Goal: Task Accomplishment & Management: Complete application form

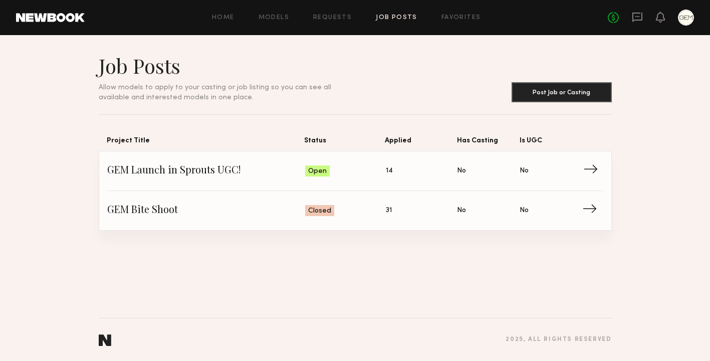
click at [594, 166] on span "→" at bounding box center [593, 170] width 21 height 15
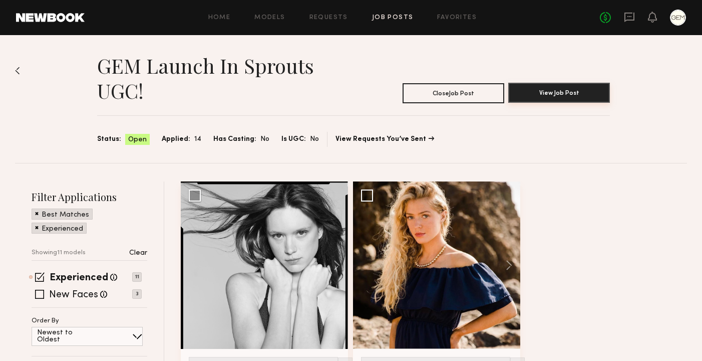
click at [574, 100] on button "View Job Post" at bounding box center [559, 93] width 102 height 20
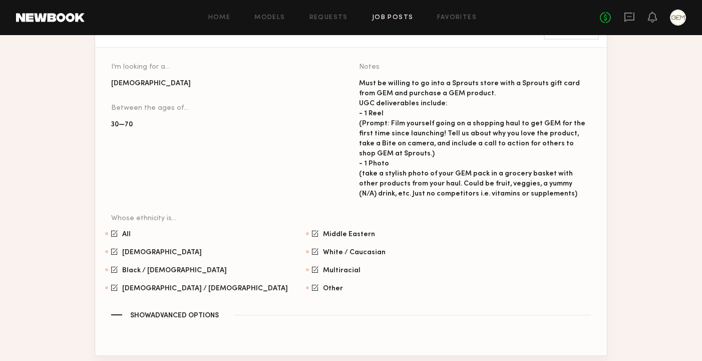
scroll to position [797, 0]
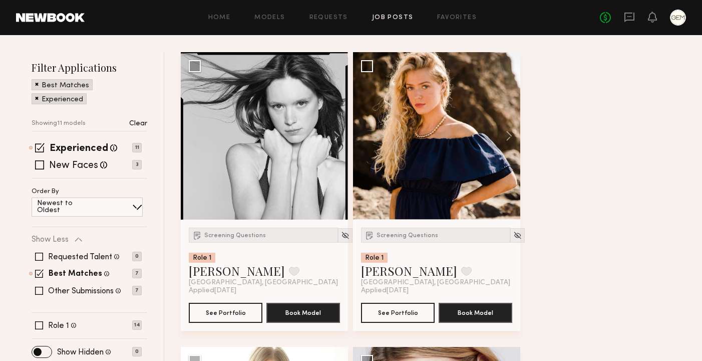
scroll to position [138, 0]
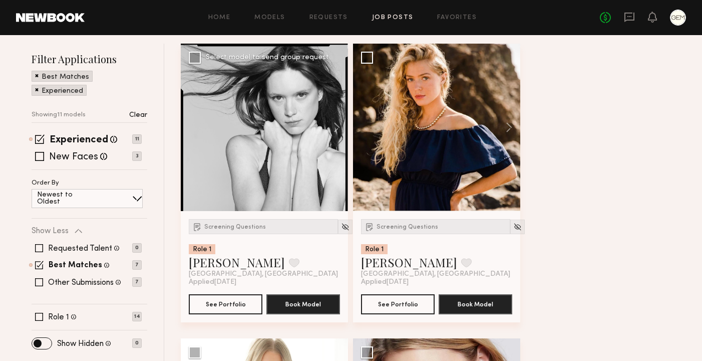
click at [268, 178] on div at bounding box center [264, 127] width 167 height 167
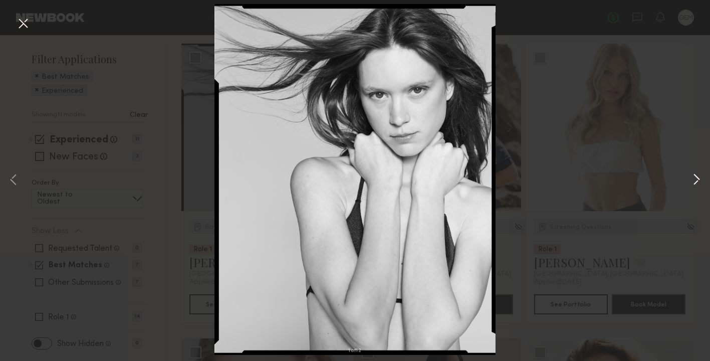
click at [693, 176] on button at bounding box center [696, 180] width 12 height 288
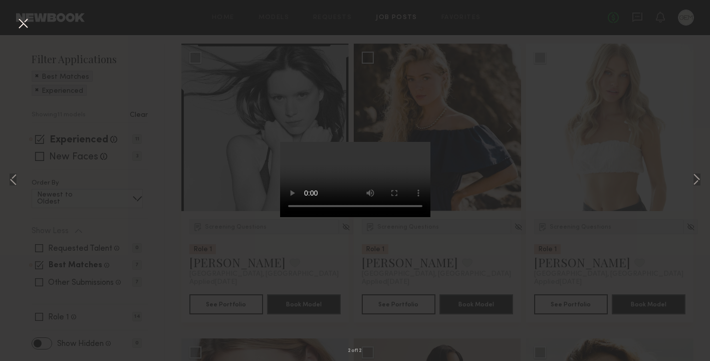
click at [24, 23] on button at bounding box center [23, 24] width 16 height 18
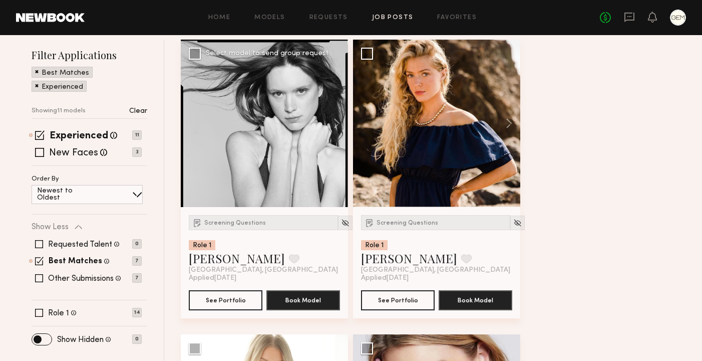
scroll to position [148, 0]
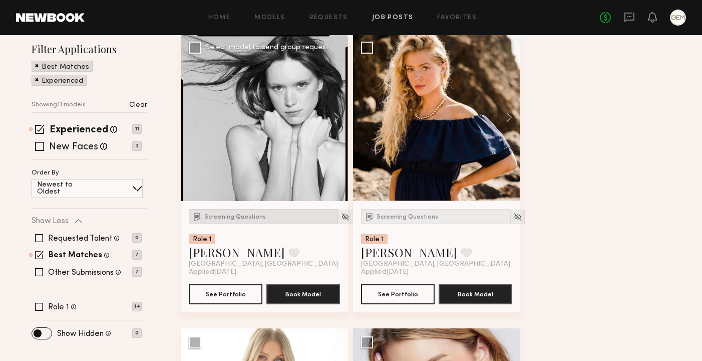
click at [227, 211] on div "Screening Questions" at bounding box center [263, 216] width 149 height 15
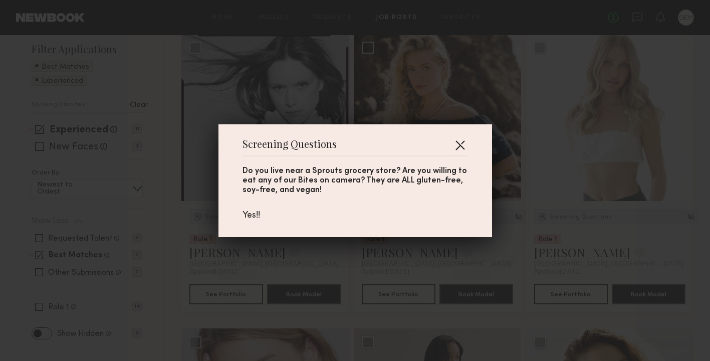
click at [457, 144] on button "button" at bounding box center [460, 145] width 16 height 16
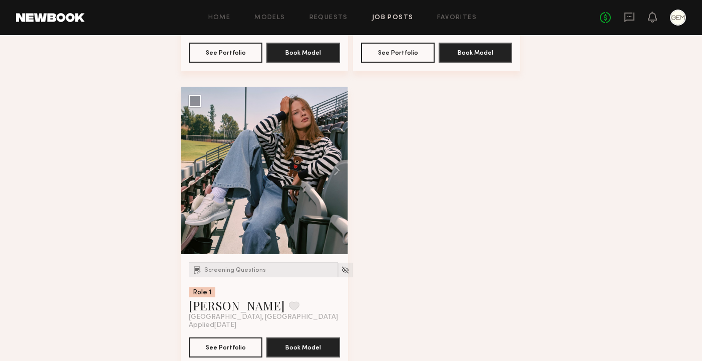
scroll to position [1589, 0]
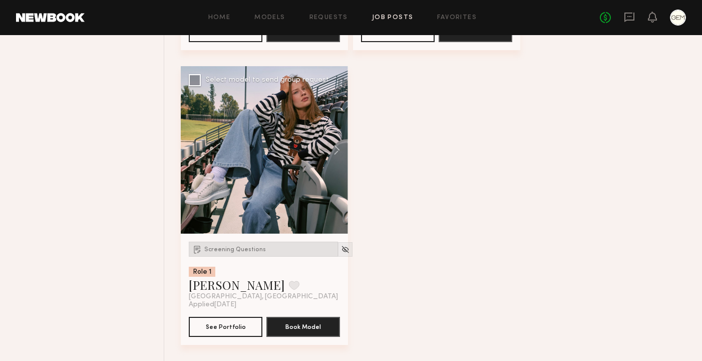
click at [228, 242] on div "Screening Questions" at bounding box center [263, 248] width 149 height 15
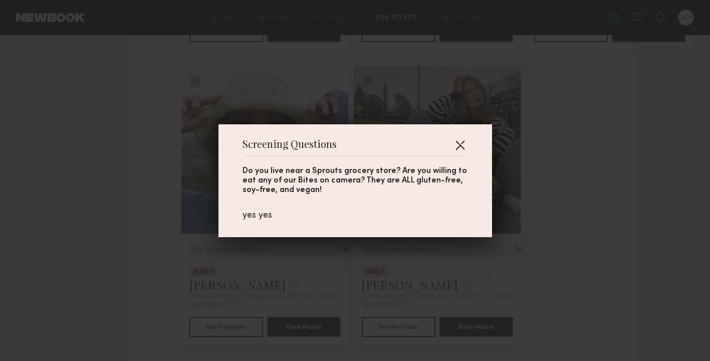
click at [453, 145] on button "button" at bounding box center [460, 145] width 16 height 16
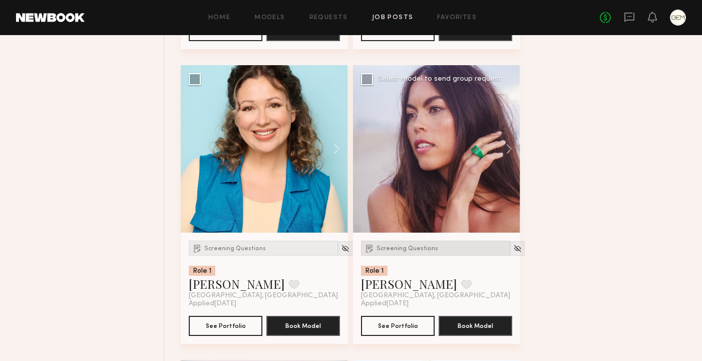
click at [406, 248] on span "Screening Questions" at bounding box center [408, 248] width 62 height 6
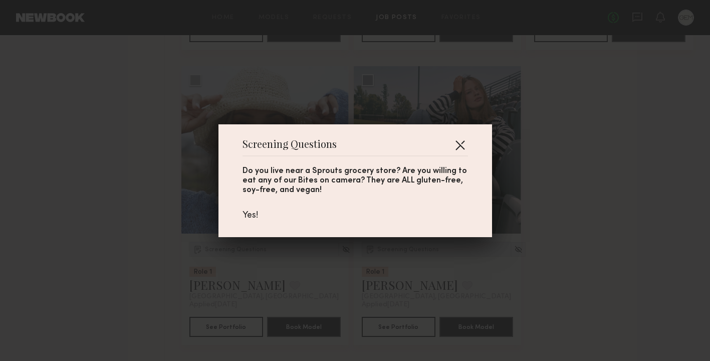
click at [458, 148] on button "button" at bounding box center [460, 145] width 16 height 16
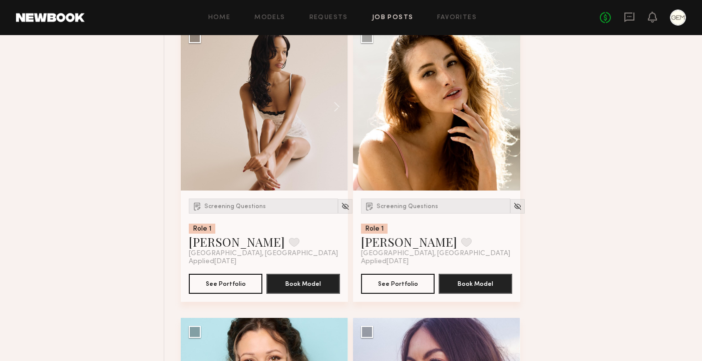
scroll to position [744, 0]
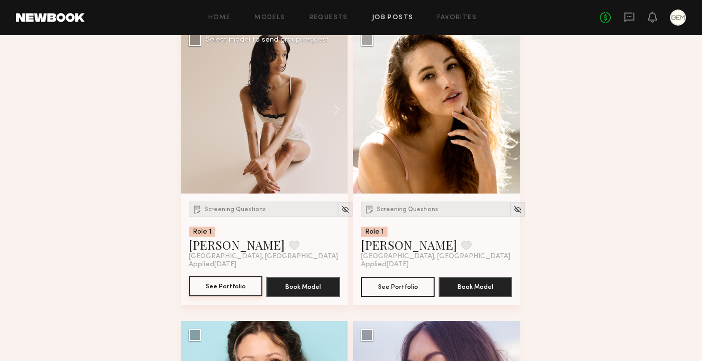
click at [228, 282] on button "See Portfolio" at bounding box center [226, 286] width 74 height 20
click at [236, 206] on div "Screening Questions" at bounding box center [263, 208] width 149 height 15
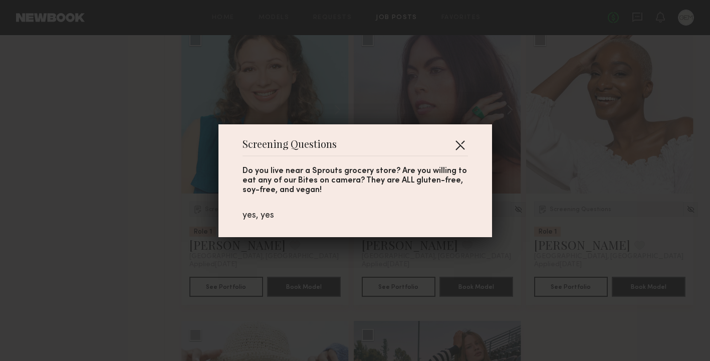
click at [454, 146] on button "button" at bounding box center [460, 145] width 16 height 16
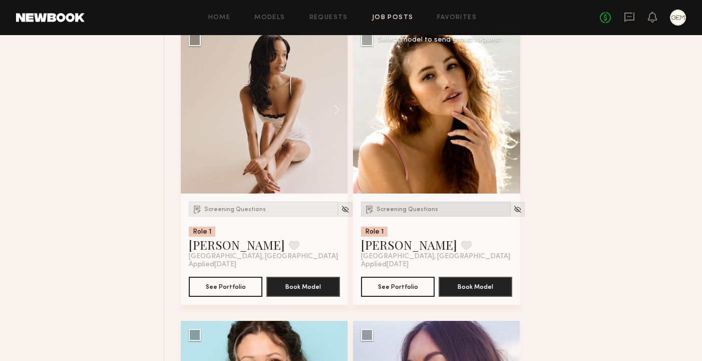
click at [386, 212] on span "Screening Questions" at bounding box center [408, 209] width 62 height 6
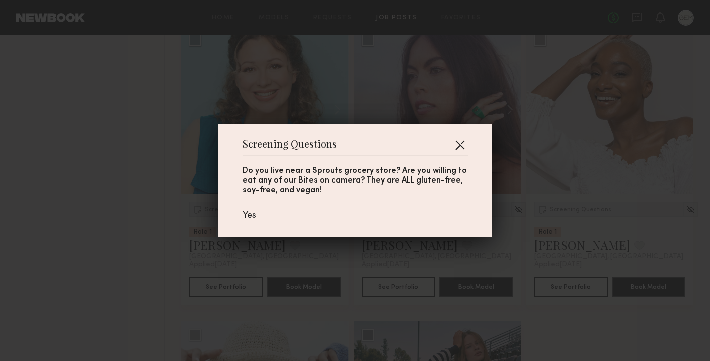
click at [456, 139] on button "button" at bounding box center [460, 145] width 16 height 16
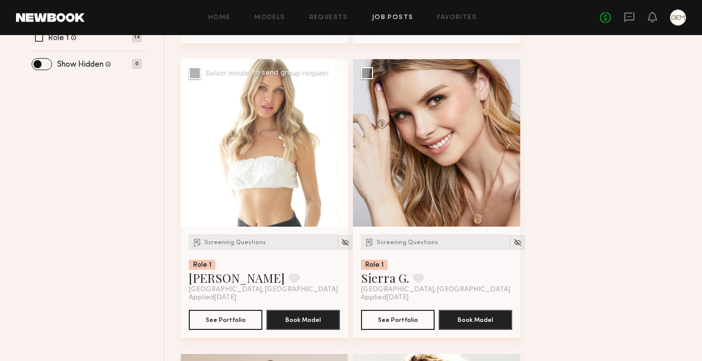
scroll to position [422, 0]
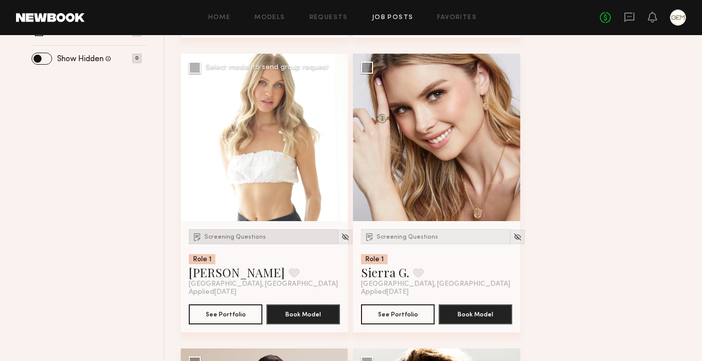
click at [232, 236] on span "Screening Questions" at bounding box center [235, 237] width 62 height 6
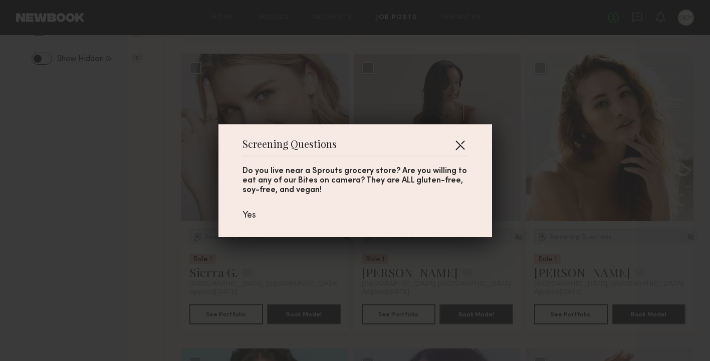
click at [455, 145] on button "button" at bounding box center [460, 145] width 16 height 16
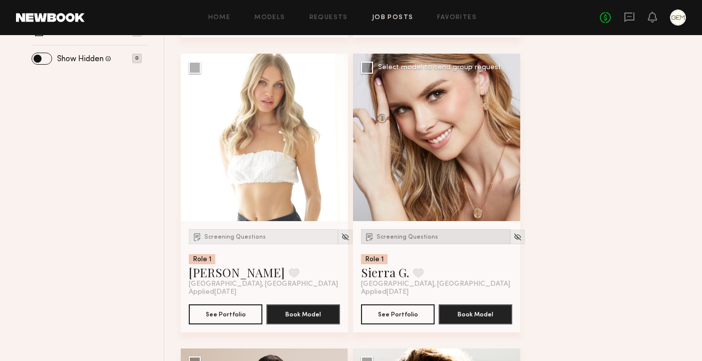
click at [399, 235] on span "Screening Questions" at bounding box center [408, 237] width 62 height 6
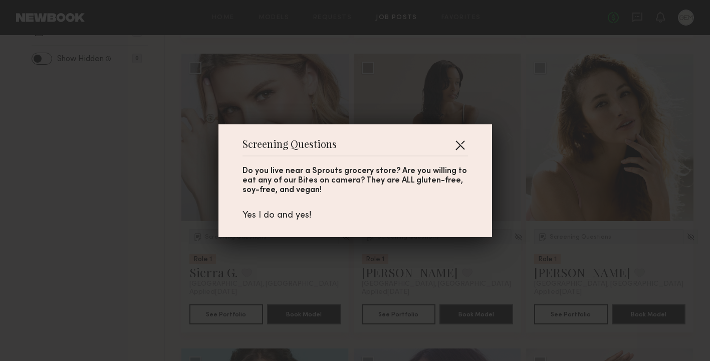
click at [452, 147] on button "button" at bounding box center [460, 145] width 16 height 16
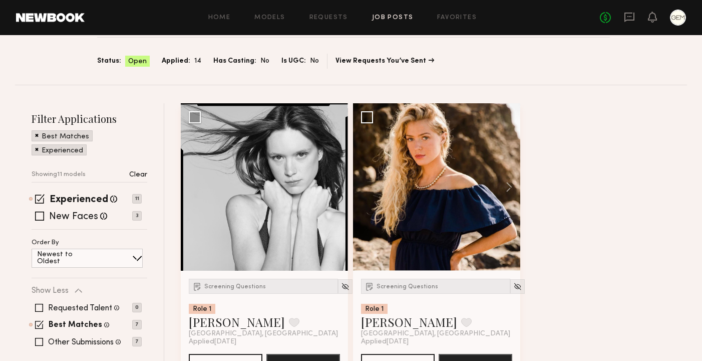
scroll to position [73, 0]
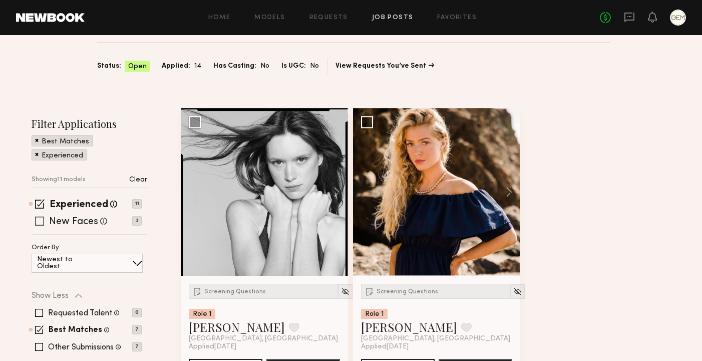
click at [39, 218] on span at bounding box center [39, 220] width 9 height 9
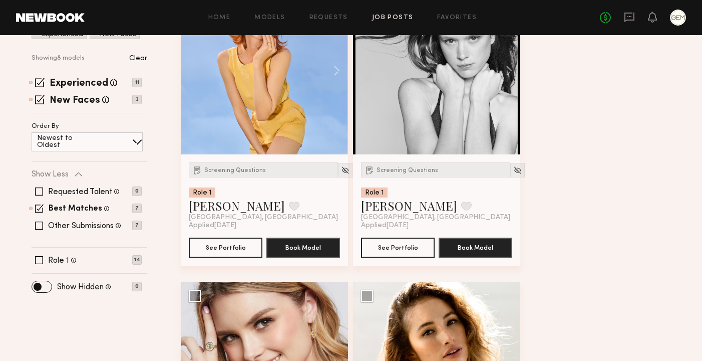
scroll to position [205, 0]
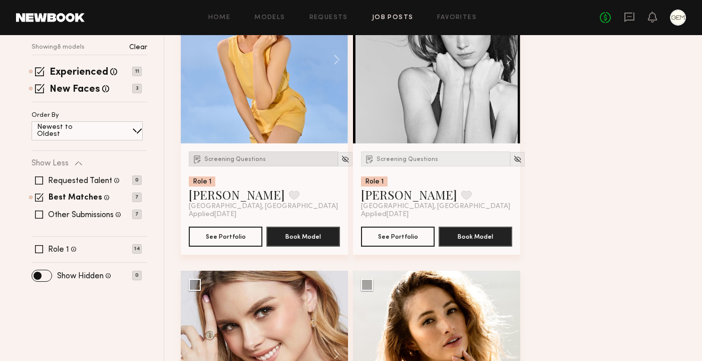
click at [242, 159] on span "Screening Questions" at bounding box center [235, 159] width 62 height 6
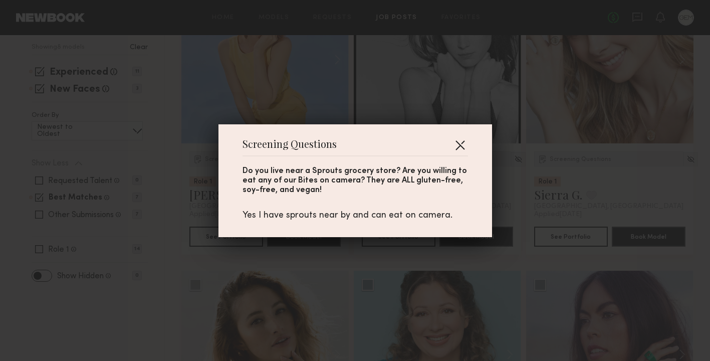
click at [458, 146] on button "button" at bounding box center [460, 145] width 16 height 16
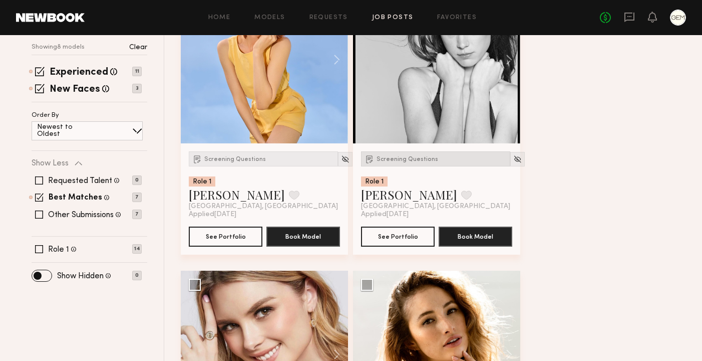
click at [401, 157] on span "Screening Questions" at bounding box center [408, 159] width 62 height 6
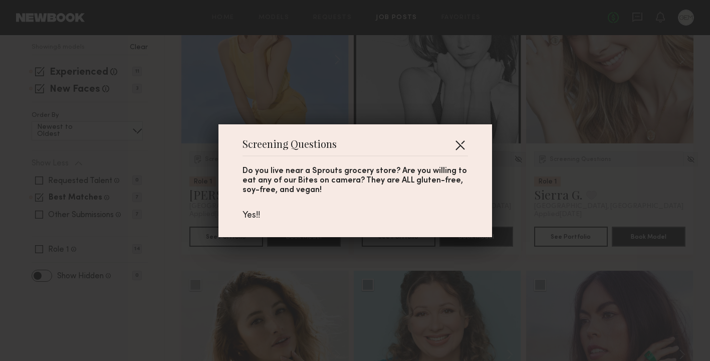
click at [456, 144] on button "button" at bounding box center [460, 145] width 16 height 16
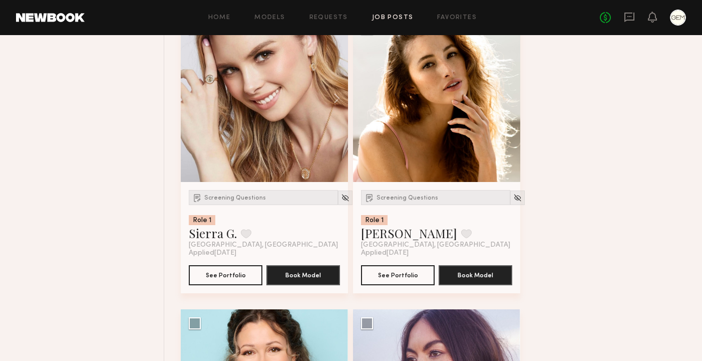
scroll to position [458, 0]
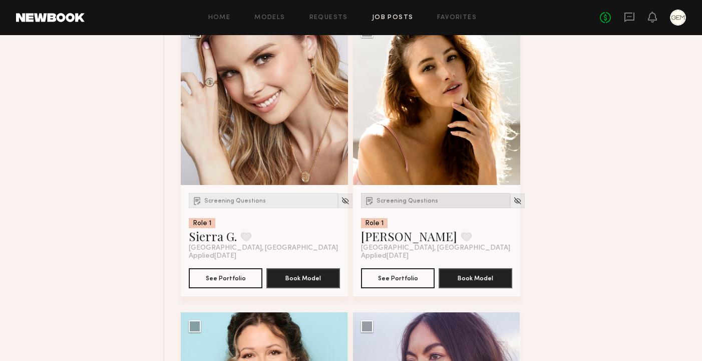
click at [421, 201] on span "Screening Questions" at bounding box center [408, 201] width 62 height 6
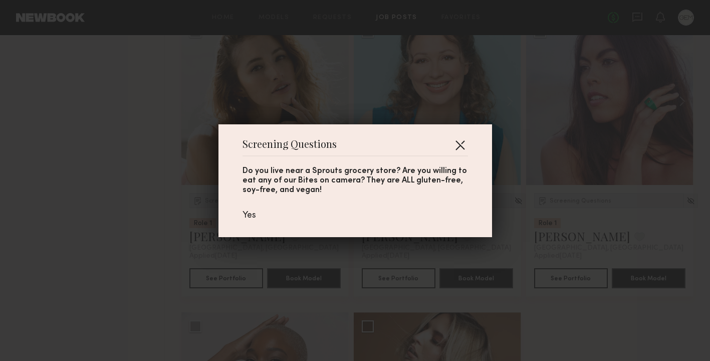
click at [452, 138] on button "button" at bounding box center [460, 145] width 16 height 16
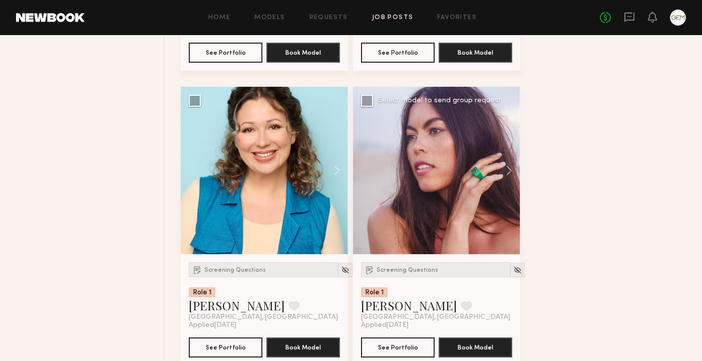
scroll to position [685, 0]
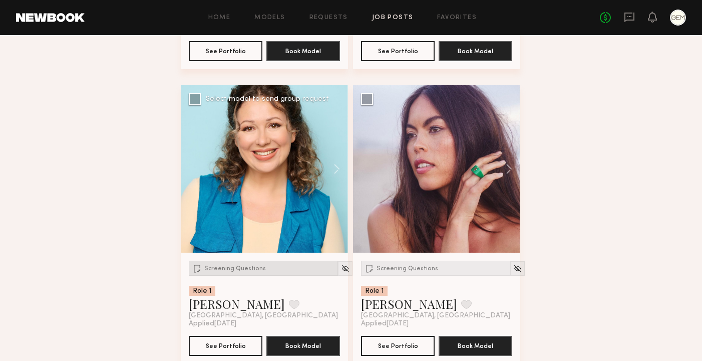
click at [248, 268] on span "Screening Questions" at bounding box center [235, 268] width 62 height 6
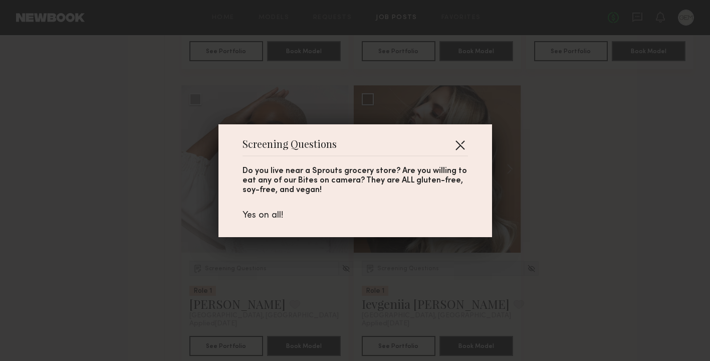
click at [454, 143] on button "button" at bounding box center [460, 145] width 16 height 16
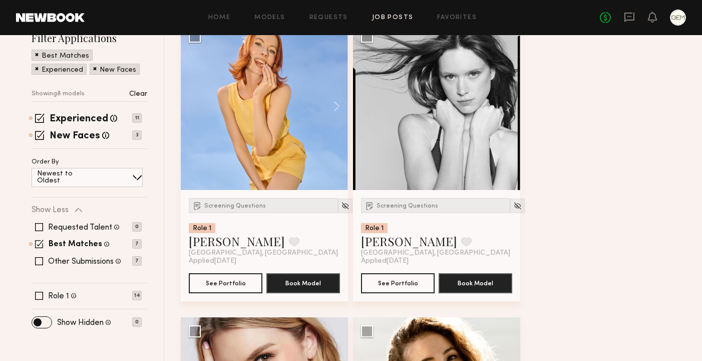
scroll to position [180, 0]
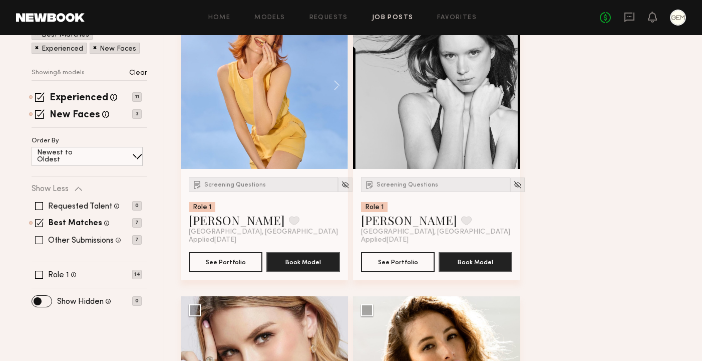
click at [37, 238] on span at bounding box center [39, 240] width 8 height 8
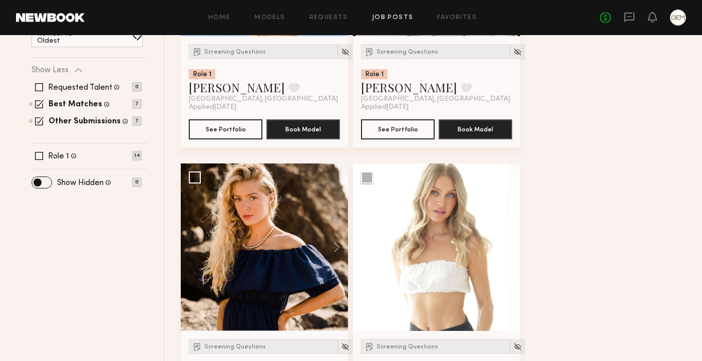
scroll to position [313, 0]
click at [41, 104] on span at bounding box center [39, 103] width 9 height 9
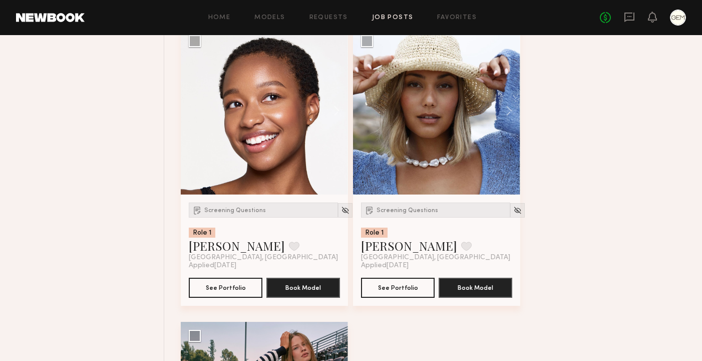
scroll to position [705, 0]
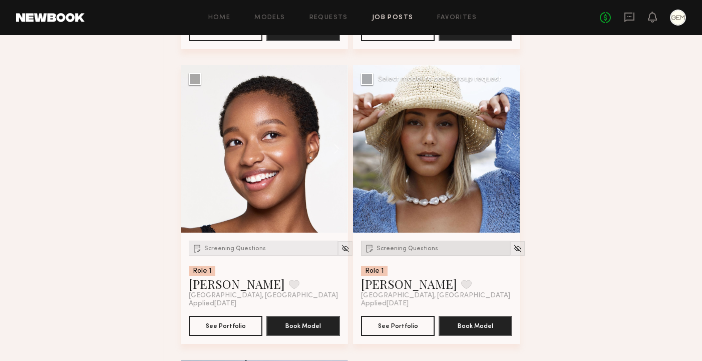
click at [415, 250] on span "Screening Questions" at bounding box center [408, 248] width 62 height 6
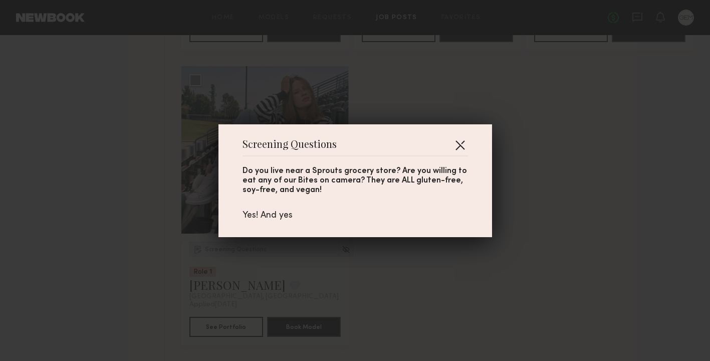
click at [456, 142] on button "button" at bounding box center [460, 145] width 16 height 16
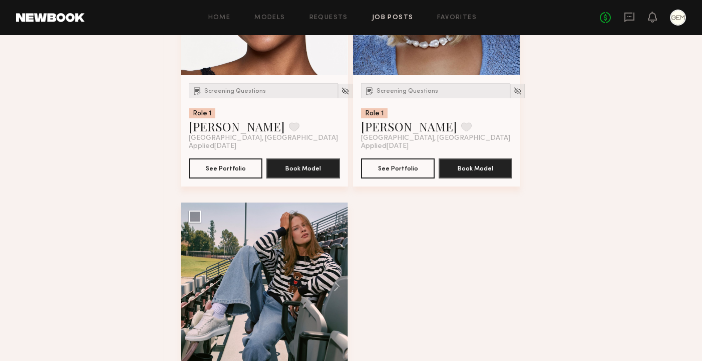
scroll to position [1000, 0]
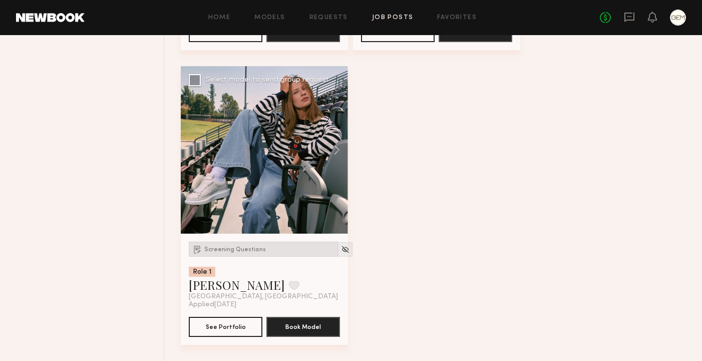
click at [236, 252] on div "Screening Questions" at bounding box center [263, 248] width 149 height 15
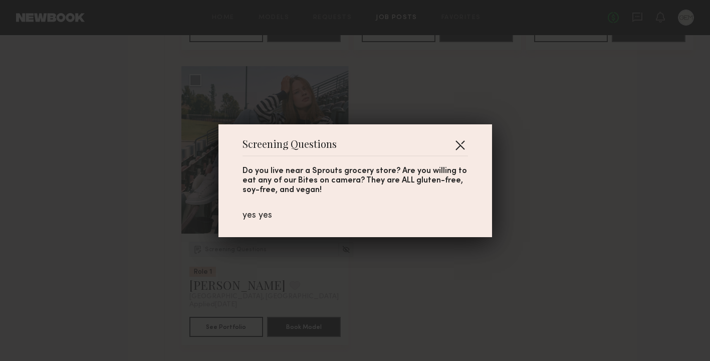
click at [456, 144] on button "button" at bounding box center [460, 145] width 16 height 16
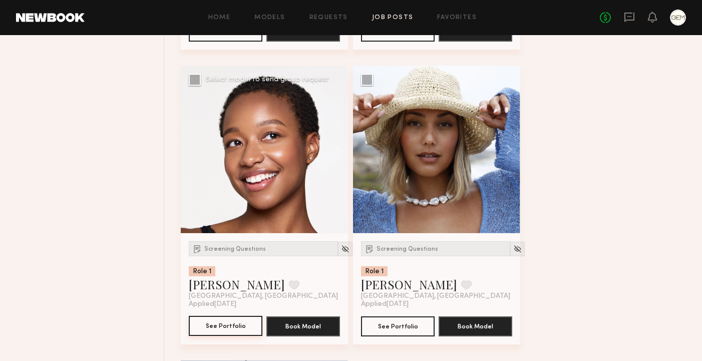
click at [222, 324] on button "See Portfolio" at bounding box center [226, 326] width 74 height 20
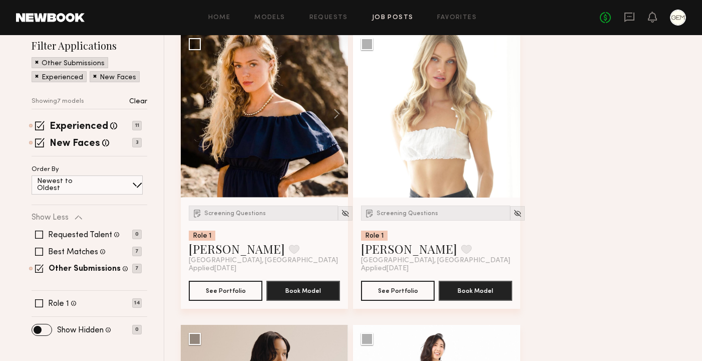
scroll to position [157, 0]
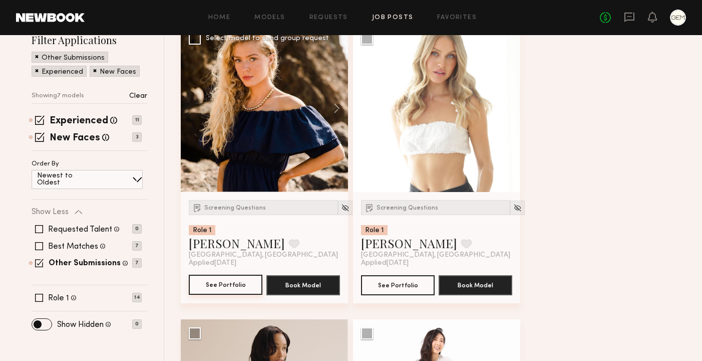
click at [224, 284] on button "See Portfolio" at bounding box center [226, 284] width 74 height 20
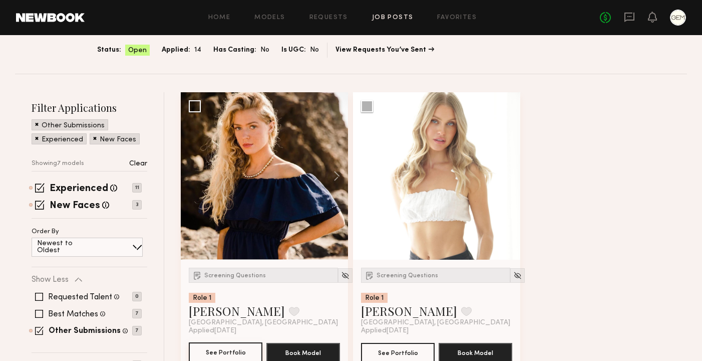
scroll to position [0, 0]
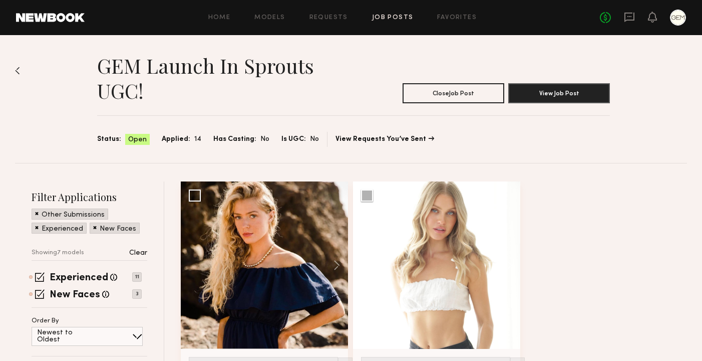
click at [296, 137] on span "Is UGC:" at bounding box center [293, 139] width 25 height 11
click at [294, 138] on span "Is UGC:" at bounding box center [293, 139] width 25 height 11
click at [575, 93] on button "View Job Post" at bounding box center [559, 93] width 102 height 20
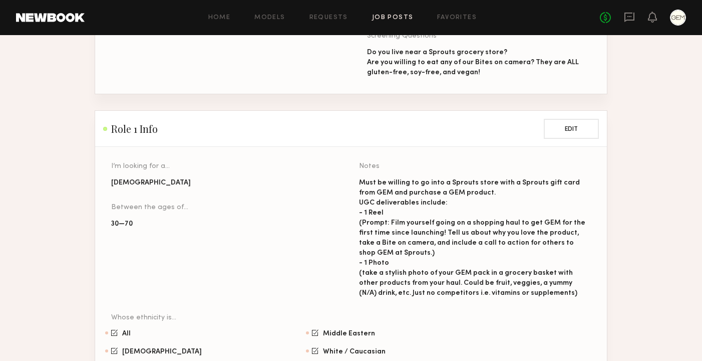
scroll to position [645, 0]
click at [564, 118] on button "Edit" at bounding box center [571, 128] width 55 height 20
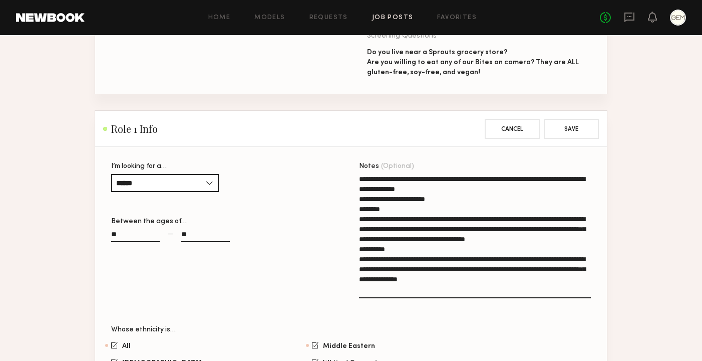
click at [396, 188] on textarea "**********" at bounding box center [475, 236] width 232 height 124
click at [409, 241] on textarea "**********" at bounding box center [475, 236] width 232 height 124
type textarea "**********"
click at [571, 118] on button "Save" at bounding box center [571, 128] width 55 height 20
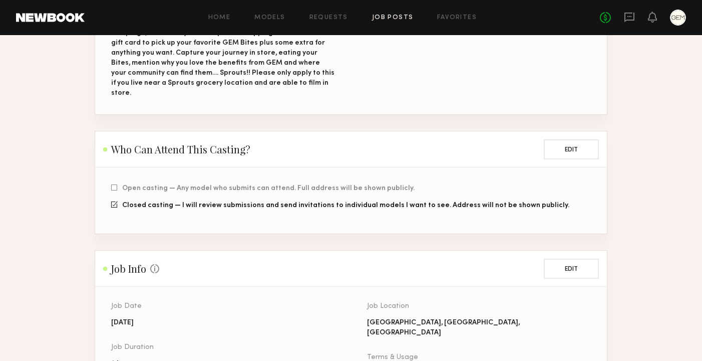
scroll to position [0, 0]
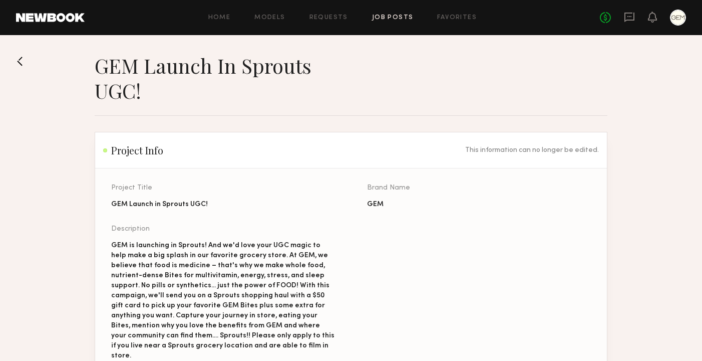
click at [23, 60] on button at bounding box center [24, 61] width 16 height 16
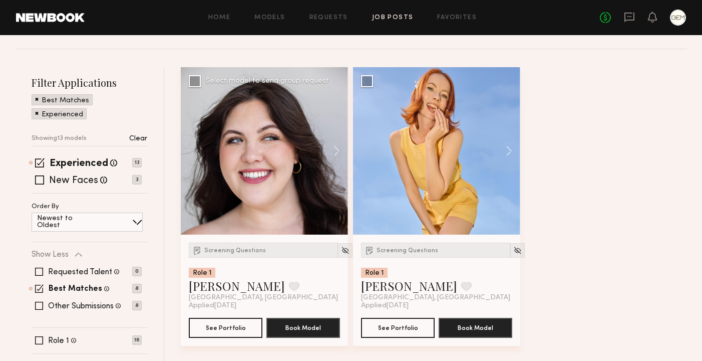
scroll to position [115, 0]
click at [251, 251] on span "Screening Questions" at bounding box center [235, 250] width 62 height 6
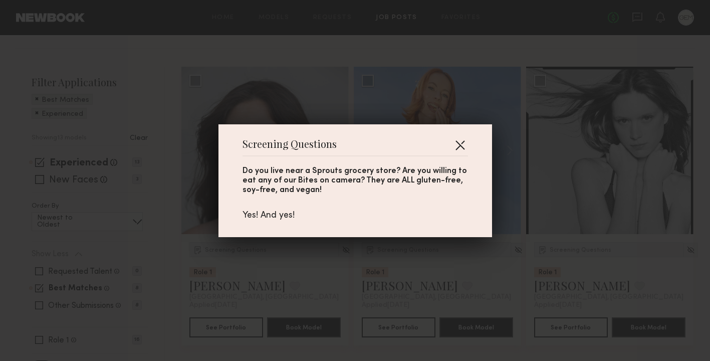
click at [453, 143] on button "button" at bounding box center [460, 145] width 16 height 16
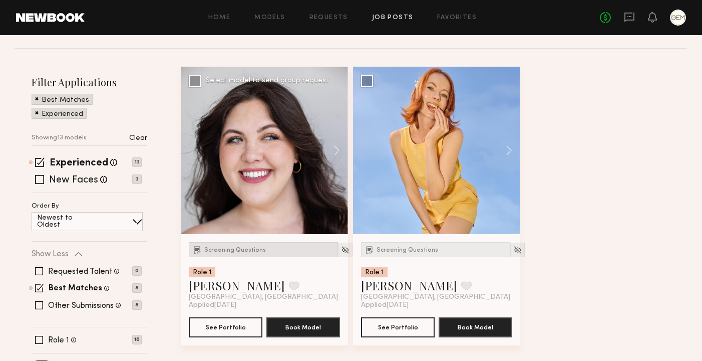
click at [226, 243] on div "Screening Questions" at bounding box center [263, 249] width 149 height 15
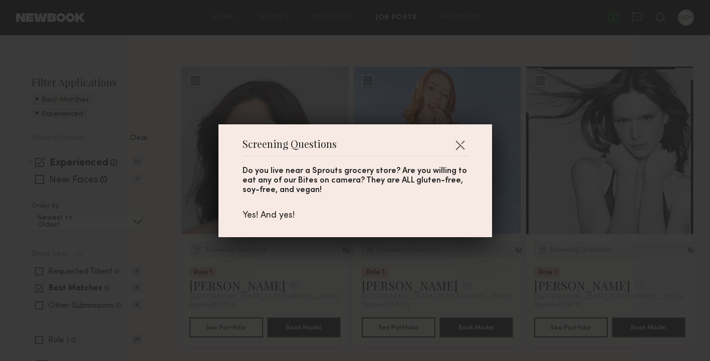
click at [464, 145] on div "Screening Questions Do you live near a Sprouts grocery store? Are you willing t…" at bounding box center [354, 180] width 273 height 113
click at [458, 145] on button "button" at bounding box center [460, 145] width 16 height 16
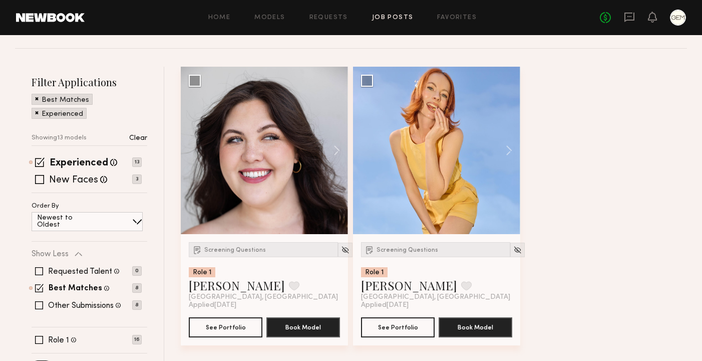
scroll to position [0, 0]
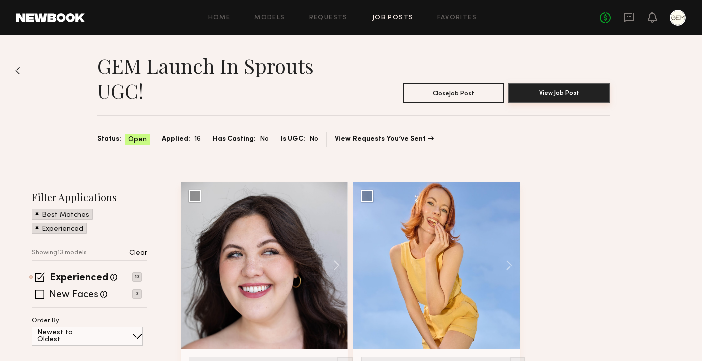
click at [579, 91] on button "View Job Post" at bounding box center [559, 93] width 102 height 20
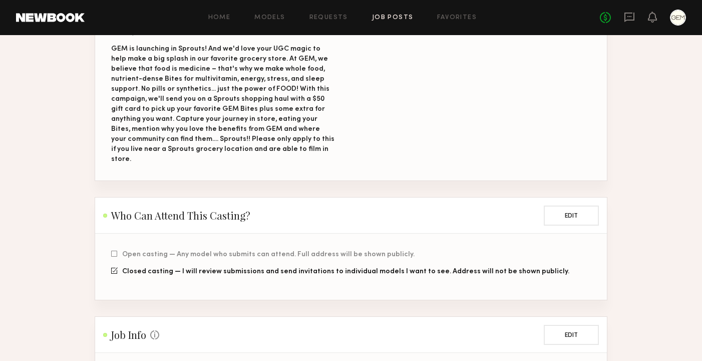
scroll to position [186, 0]
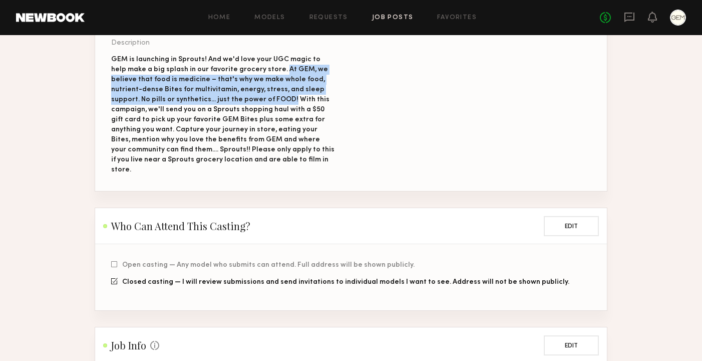
drag, startPoint x: 263, startPoint y: 67, endPoint x: 250, endPoint y: 100, distance: 35.7
click at [250, 100] on div "GEM is launching in Sprouts! And we'd love your UGC magic to help make a big sp…" at bounding box center [223, 115] width 224 height 120
copy div "At GEM, we believe that food is medicine – that's why we make whole food, nutri…"
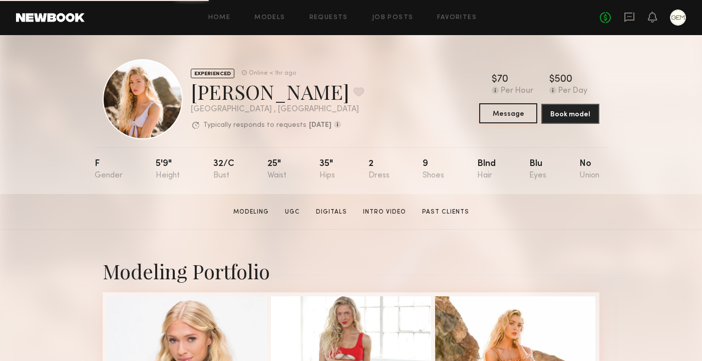
click at [506, 110] on button "Message" at bounding box center [508, 113] width 58 height 20
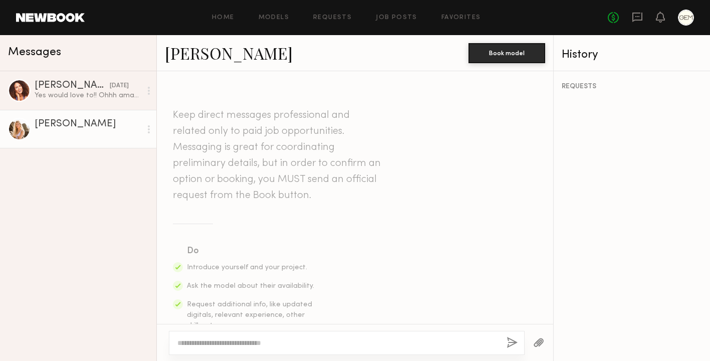
scroll to position [148, 0]
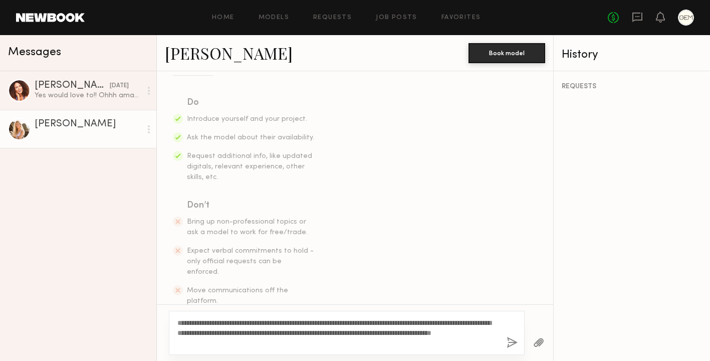
click at [482, 321] on textarea "**********" at bounding box center [337, 333] width 321 height 30
click at [284, 347] on textarea "**********" at bounding box center [337, 333] width 321 height 30
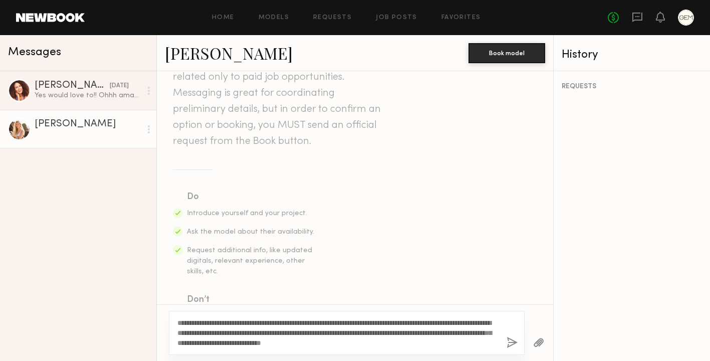
scroll to position [168, 0]
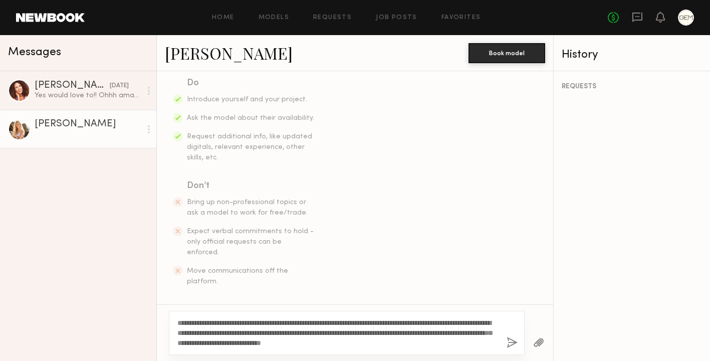
drag, startPoint x: 484, startPoint y: 321, endPoint x: 363, endPoint y: 320, distance: 121.2
click at [363, 320] on textarea "**********" at bounding box center [337, 333] width 321 height 30
click at [323, 339] on textarea "**********" at bounding box center [337, 333] width 321 height 30
type textarea "**********"
